Goal: Check status

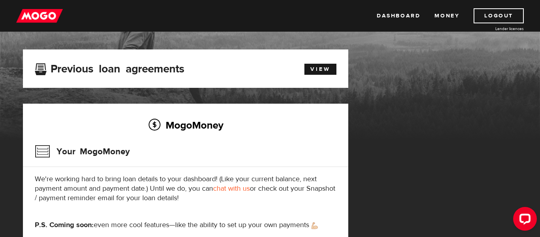
scroll to position [55, 0]
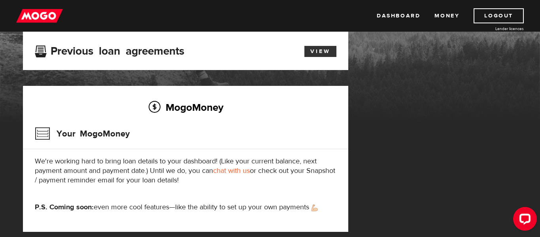
click at [318, 53] on link "View" at bounding box center [320, 51] width 32 height 11
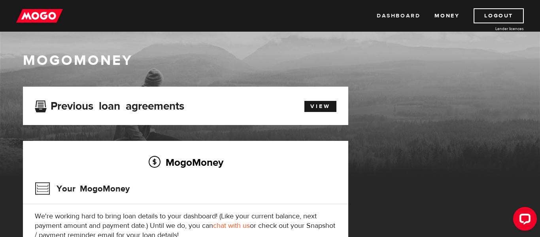
click at [405, 15] on link "Dashboard" at bounding box center [398, 15] width 43 height 15
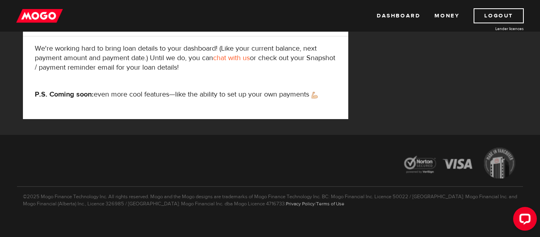
scroll to position [120, 0]
